Goal: Task Accomplishment & Management: Manage account settings

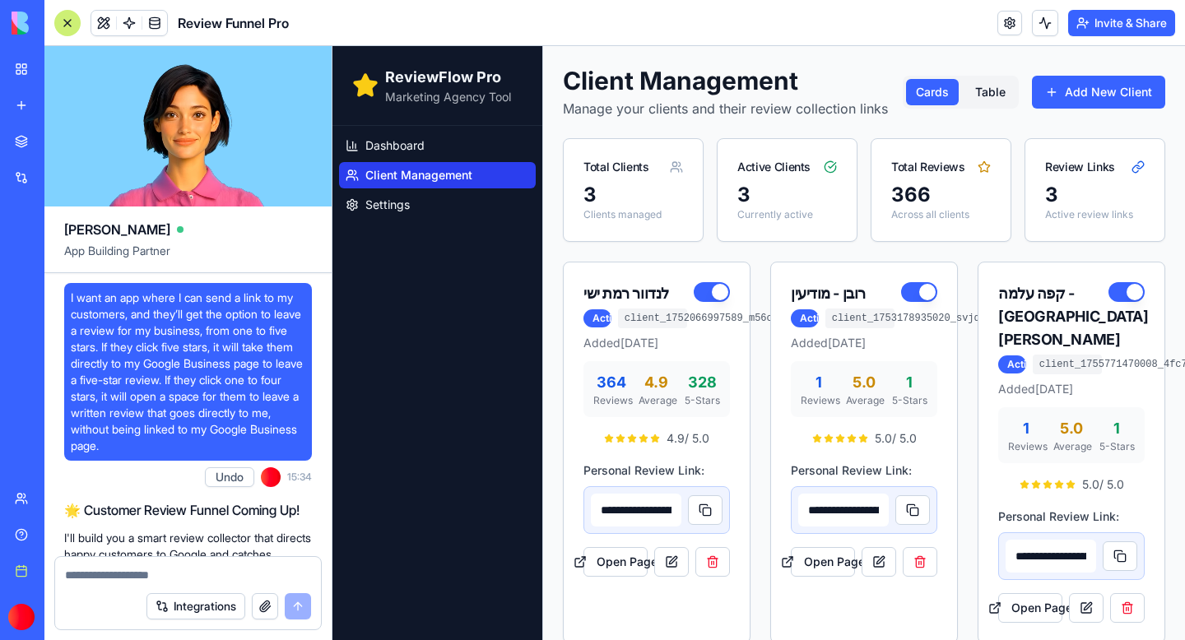
scroll to position [114225, 0]
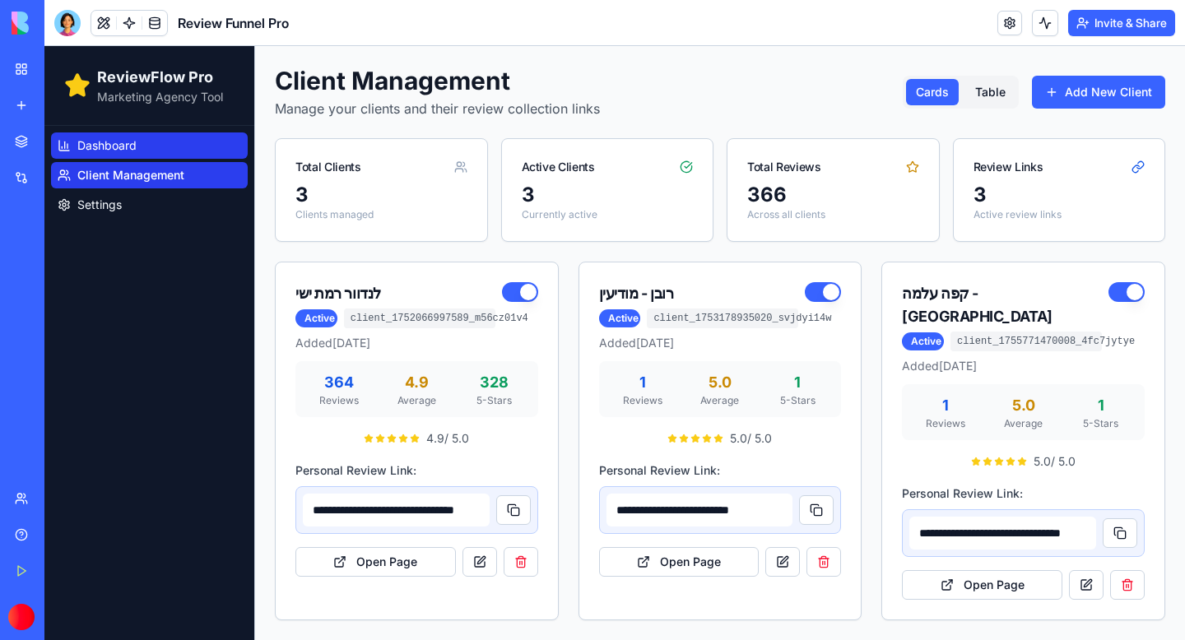
click at [136, 152] on span "Dashboard" at bounding box center [106, 145] width 59 height 16
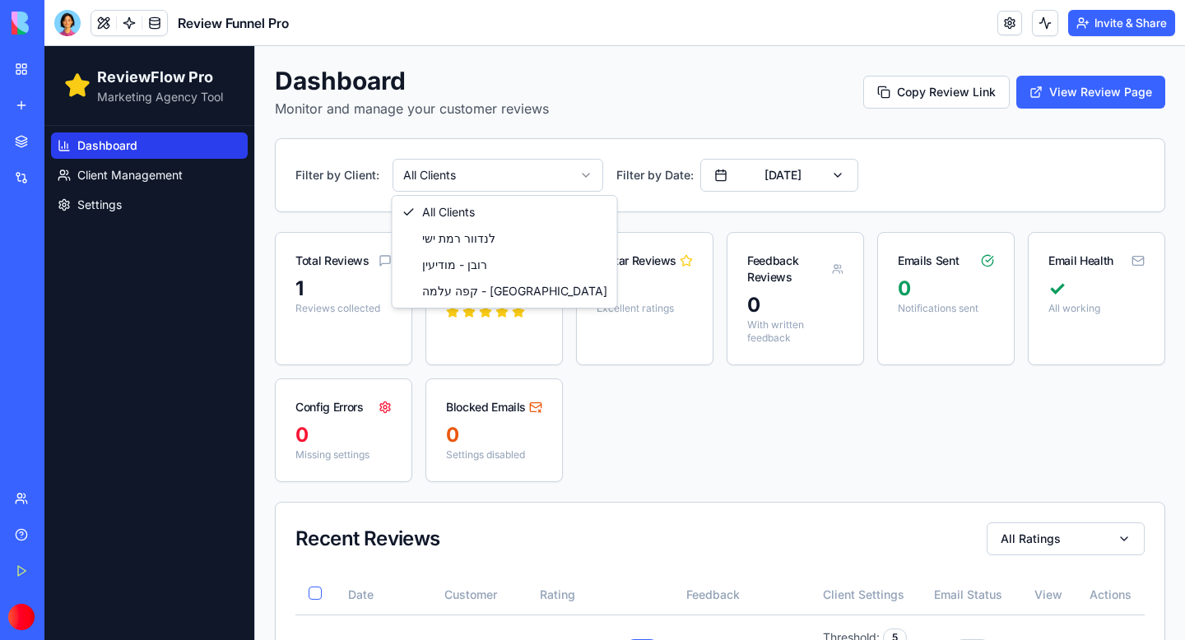
click at [586, 176] on html "ReviewFlow Pro Marketing Agency Tool Dashboard Client Management Settings Dashb…" at bounding box center [614, 384] width 1140 height 676
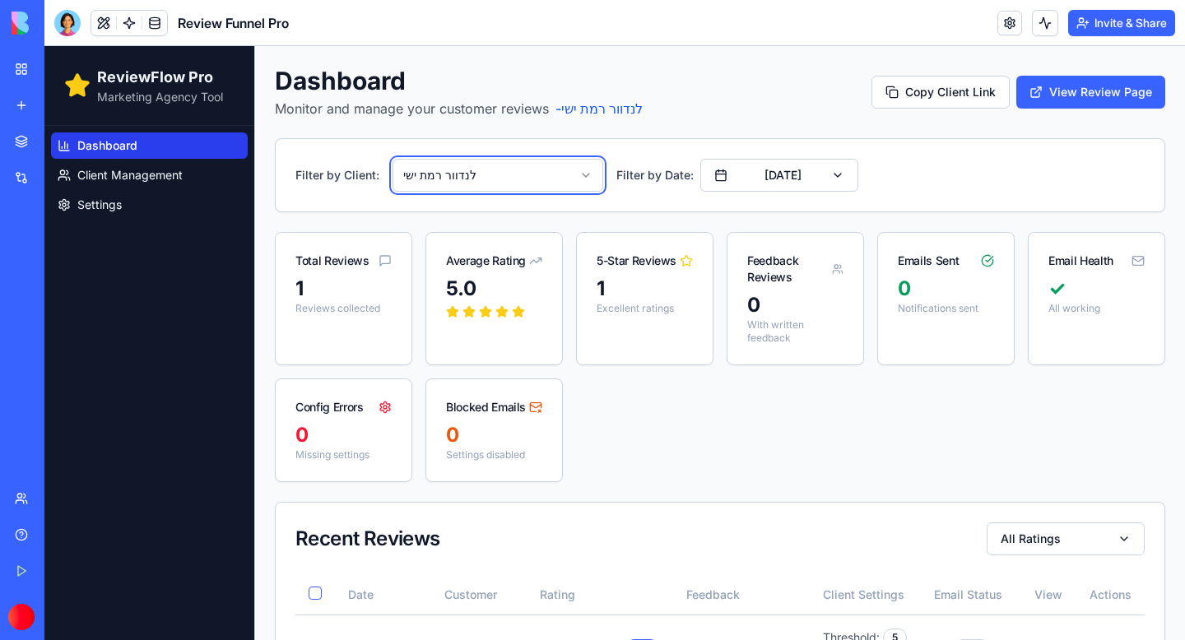
scroll to position [81, 0]
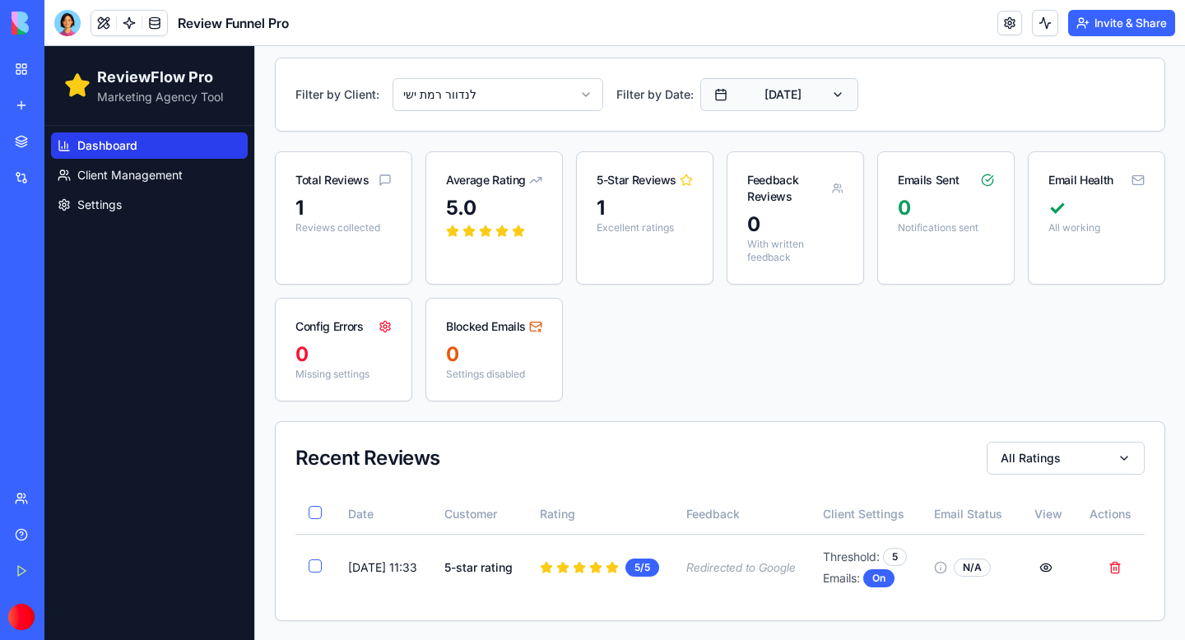
click at [826, 102] on button "[DATE]" at bounding box center [779, 94] width 158 height 33
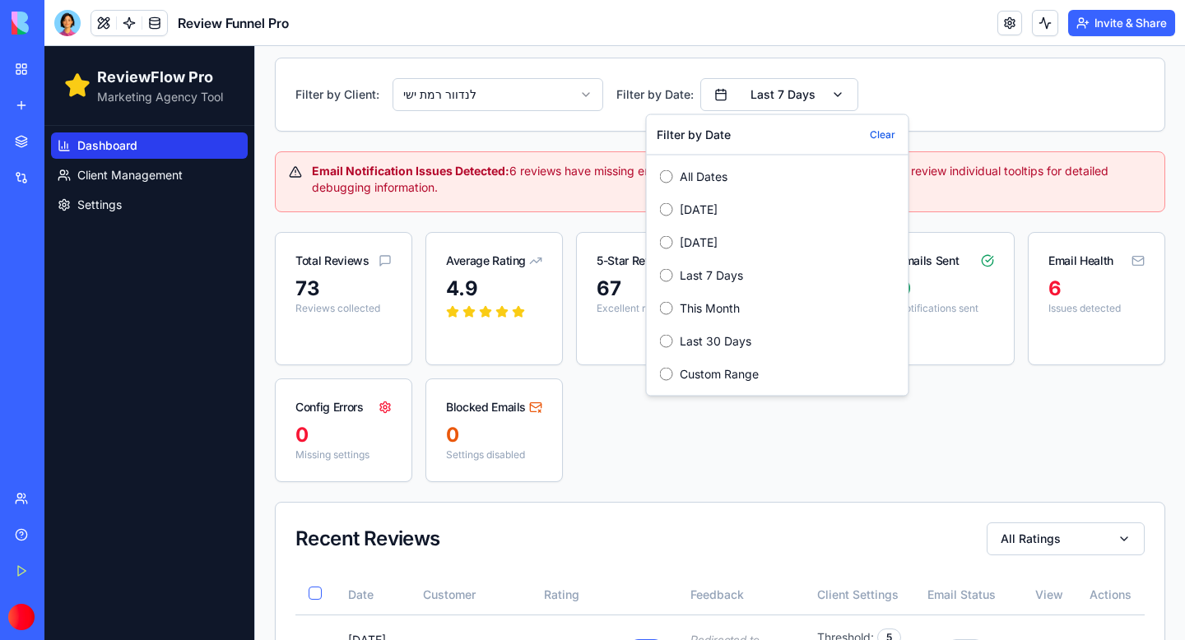
click at [669, 424] on div "Total Reviews 73 Reviews collected Average Rating 4.9 5-Star Reviews 67 Excelle…" at bounding box center [720, 357] width 890 height 250
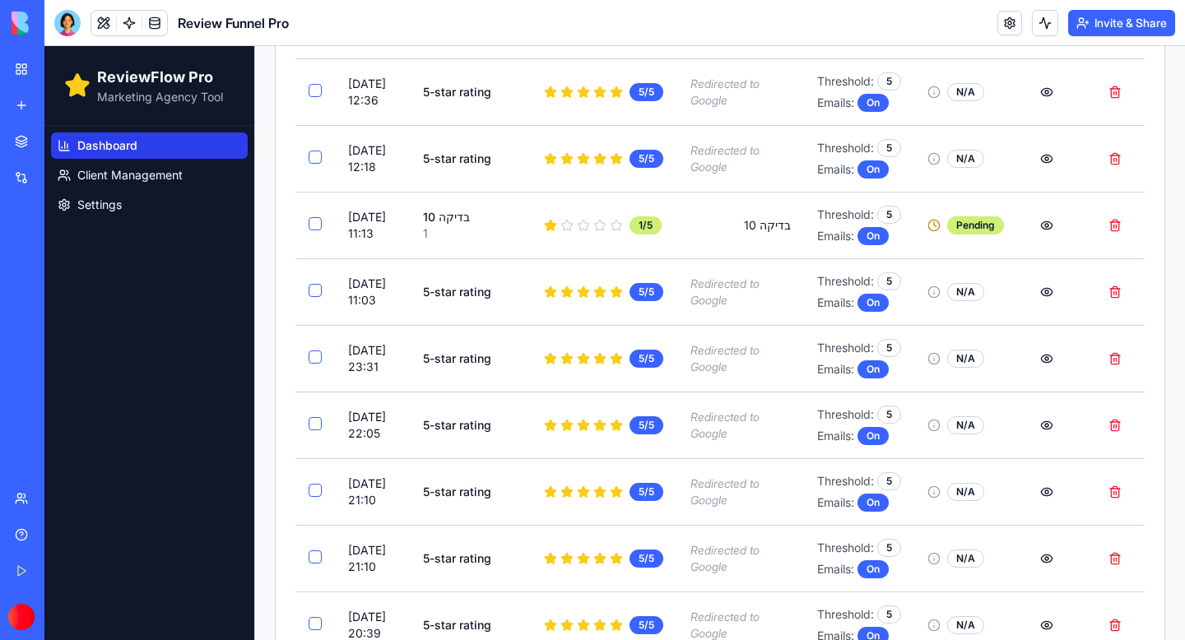
scroll to position [2042, 0]
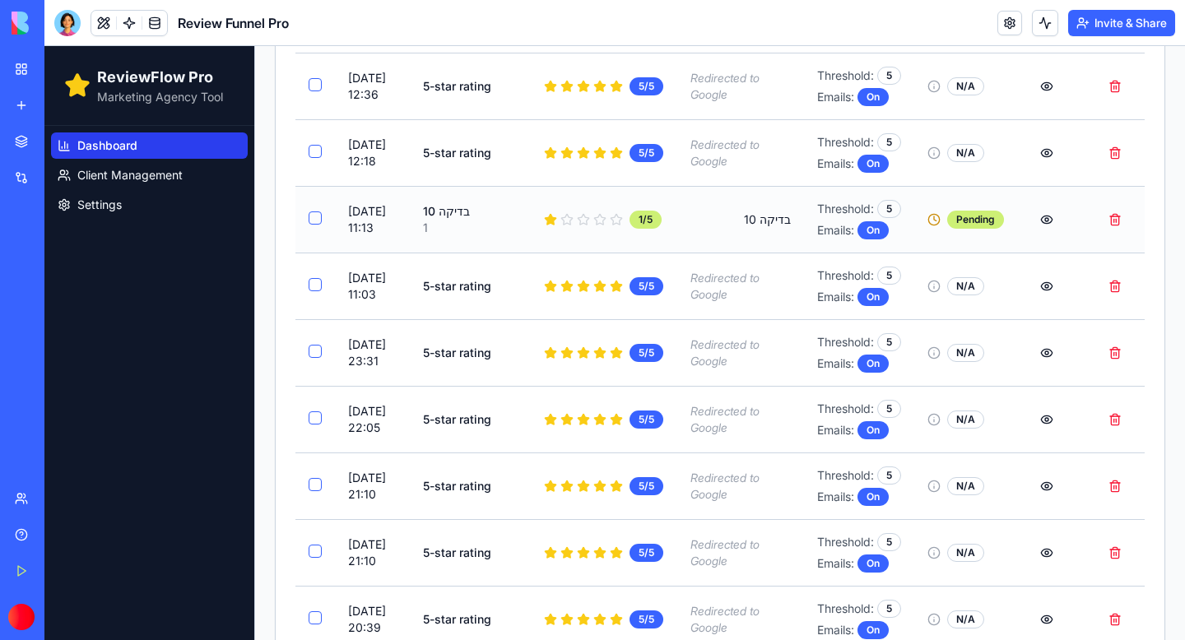
click at [314, 225] on button "Select review from בדיקה 10" at bounding box center [315, 217] width 13 height 13
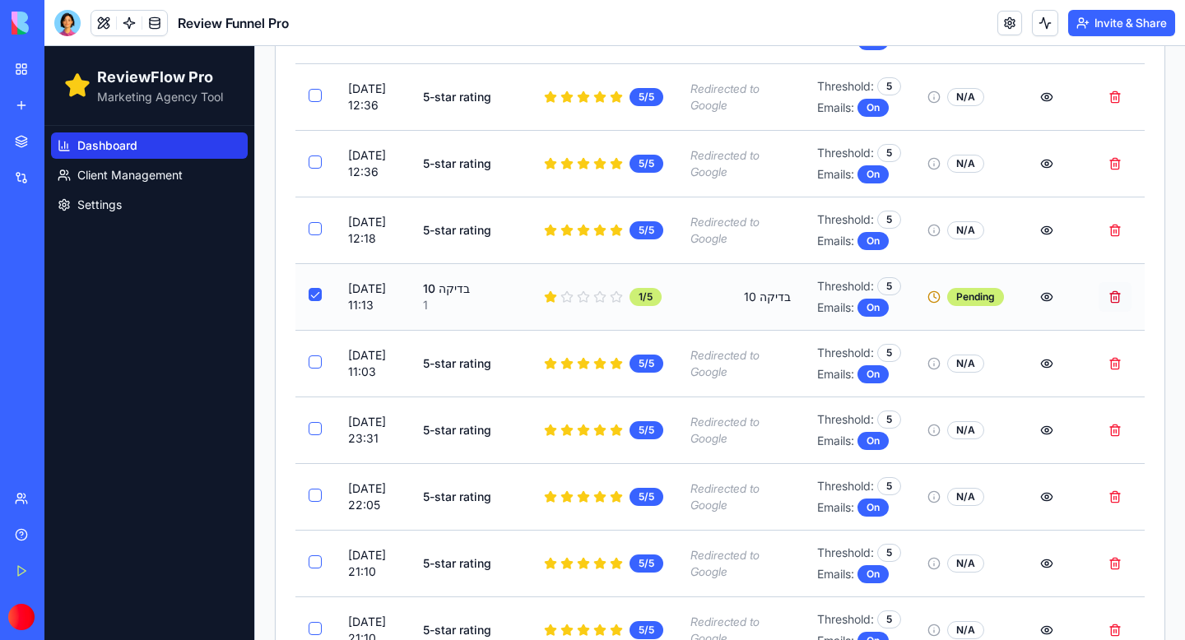
click at [1117, 312] on button "Delete review from בדיקה 10" at bounding box center [1115, 297] width 33 height 30
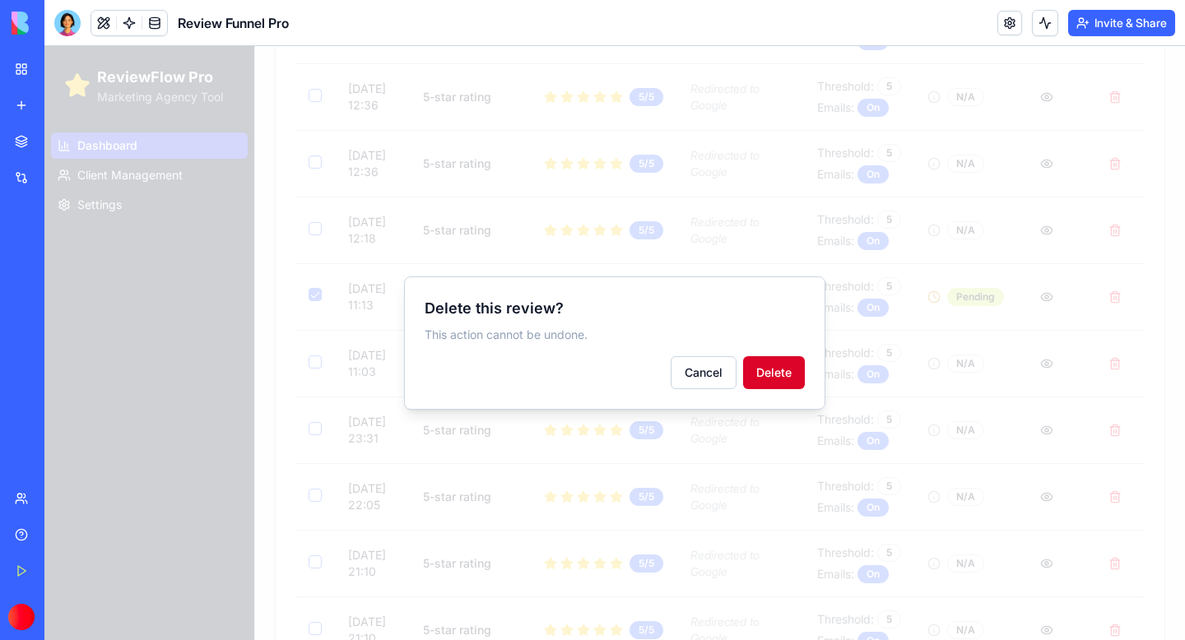
click at [781, 383] on button "Delete" at bounding box center [774, 372] width 62 height 33
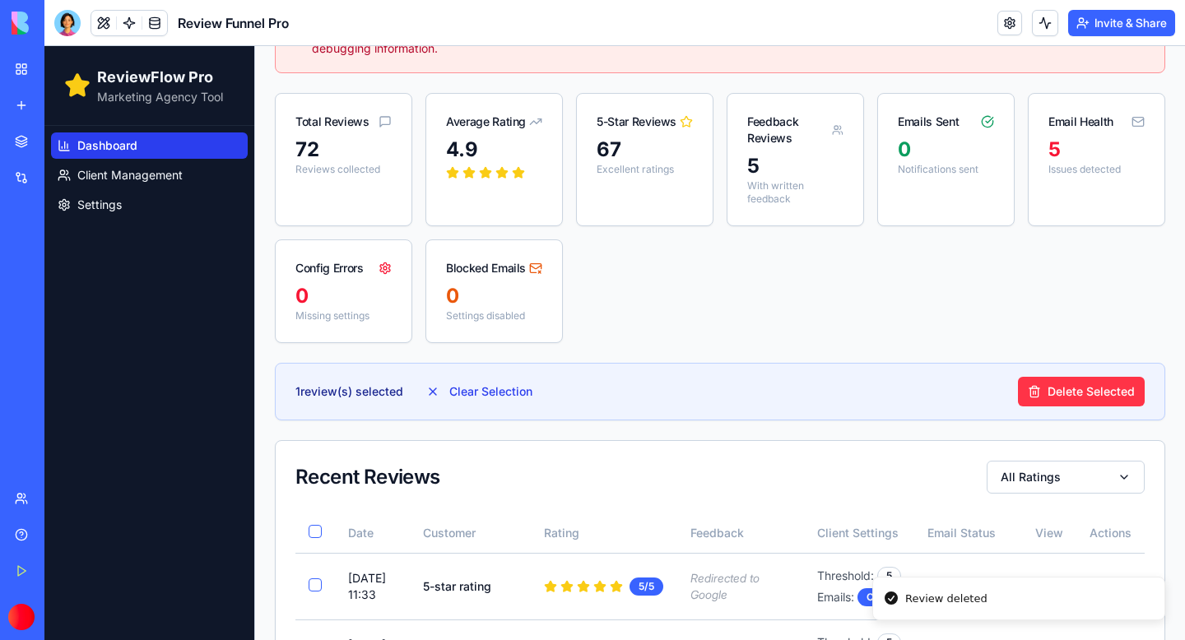
scroll to position [222, 0]
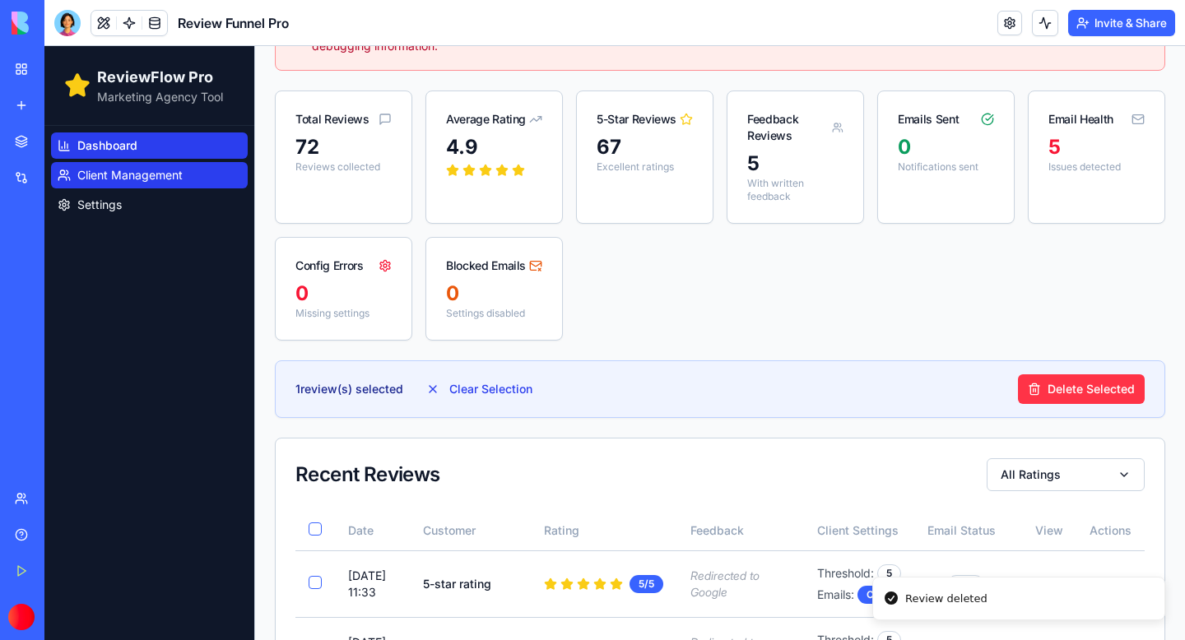
click at [104, 169] on span "Client Management" at bounding box center [129, 175] width 105 height 16
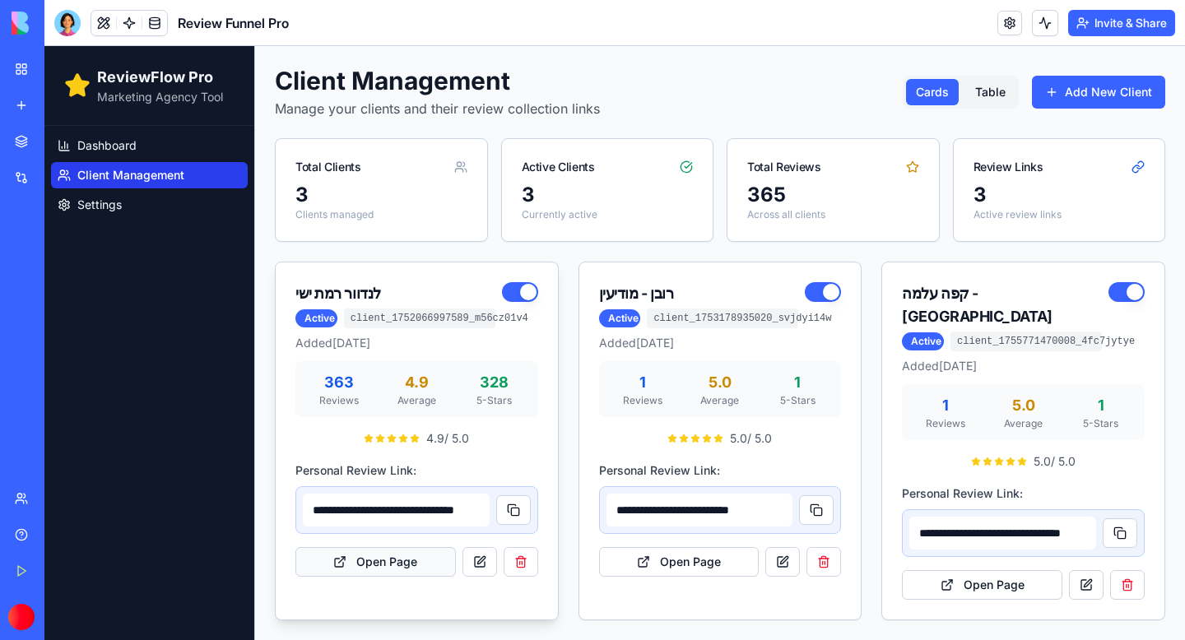
click at [395, 563] on button "Open Page" at bounding box center [375, 562] width 160 height 30
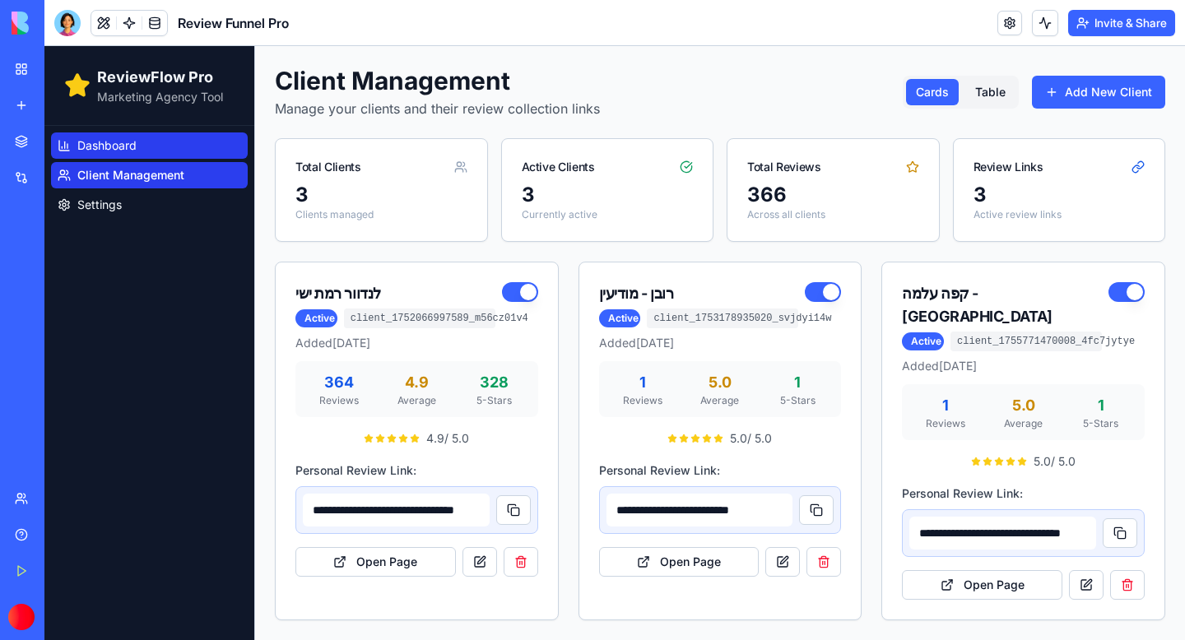
click at [79, 149] on span "Dashboard" at bounding box center [106, 145] width 59 height 16
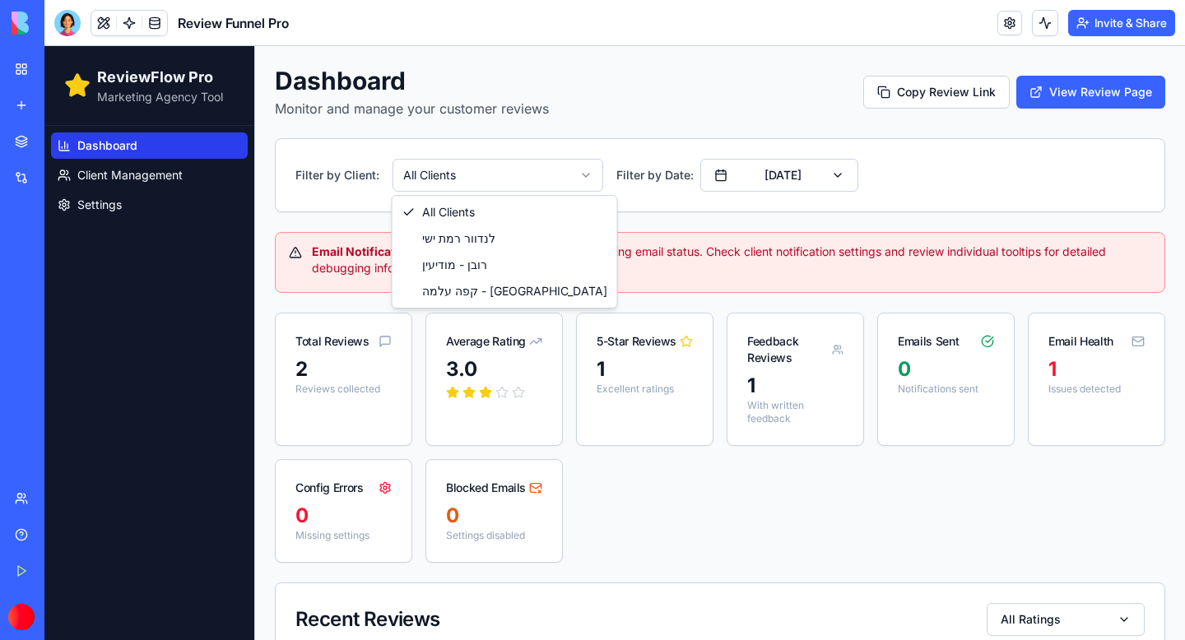
click at [477, 177] on html "ReviewFlow Pro Marketing Agency Tool Dashboard Client Management Settings Dashb…" at bounding box center [614, 457] width 1140 height 823
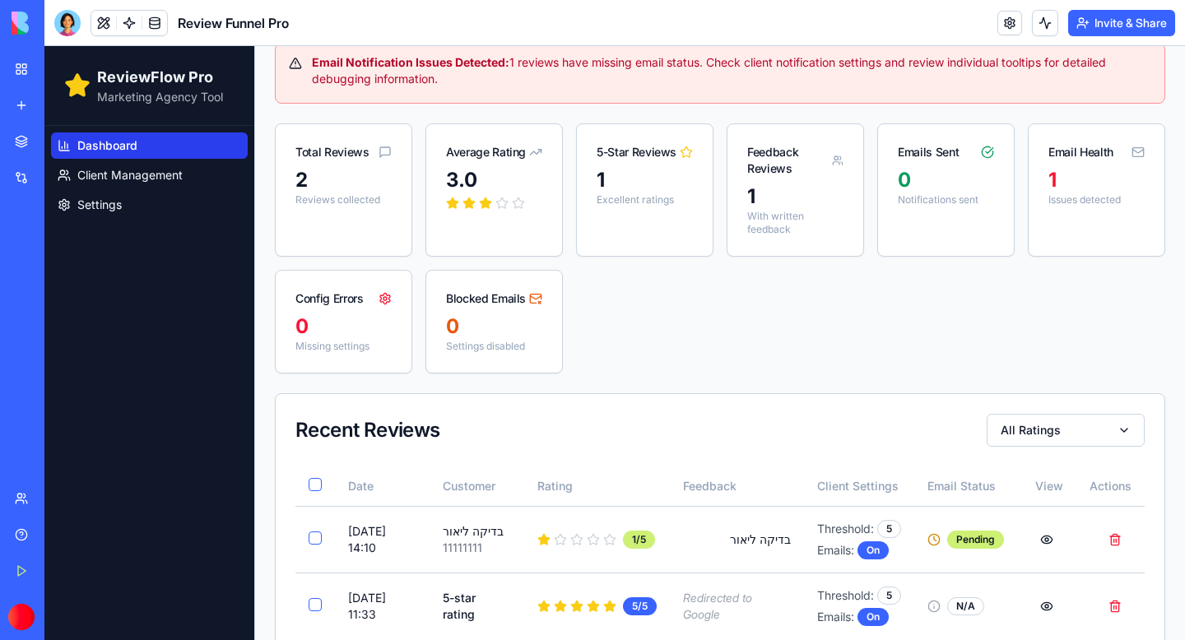
scroll to position [238, 0]
